Goal: Transaction & Acquisition: Purchase product/service

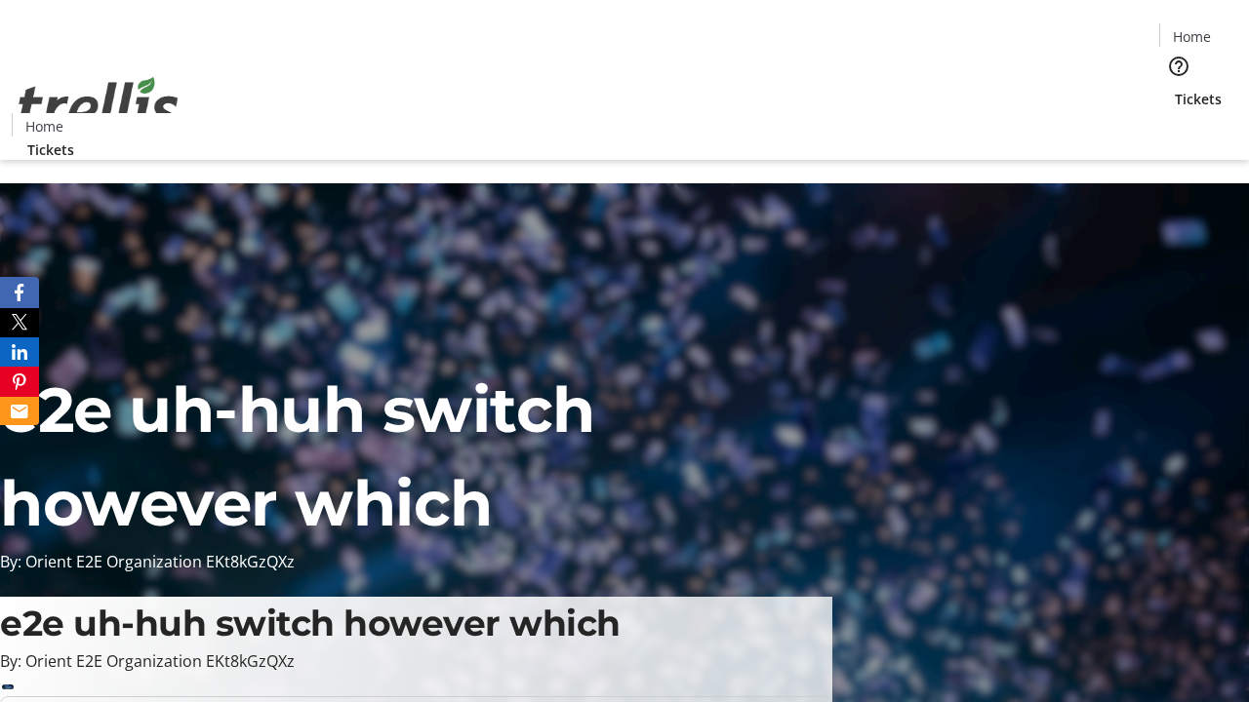
click at [1175, 89] on span "Tickets" at bounding box center [1198, 99] width 47 height 20
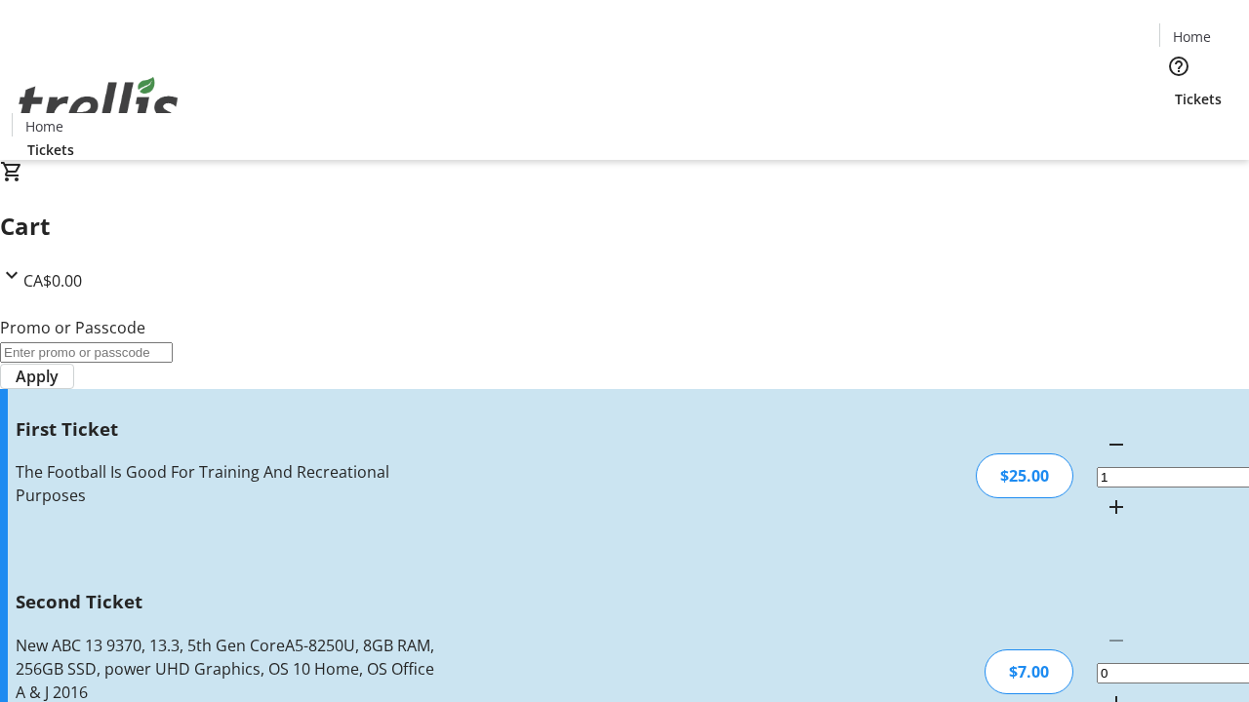
click at [1104, 692] on mat-icon "Increment by one" at bounding box center [1115, 703] width 23 height 23
type input "2"
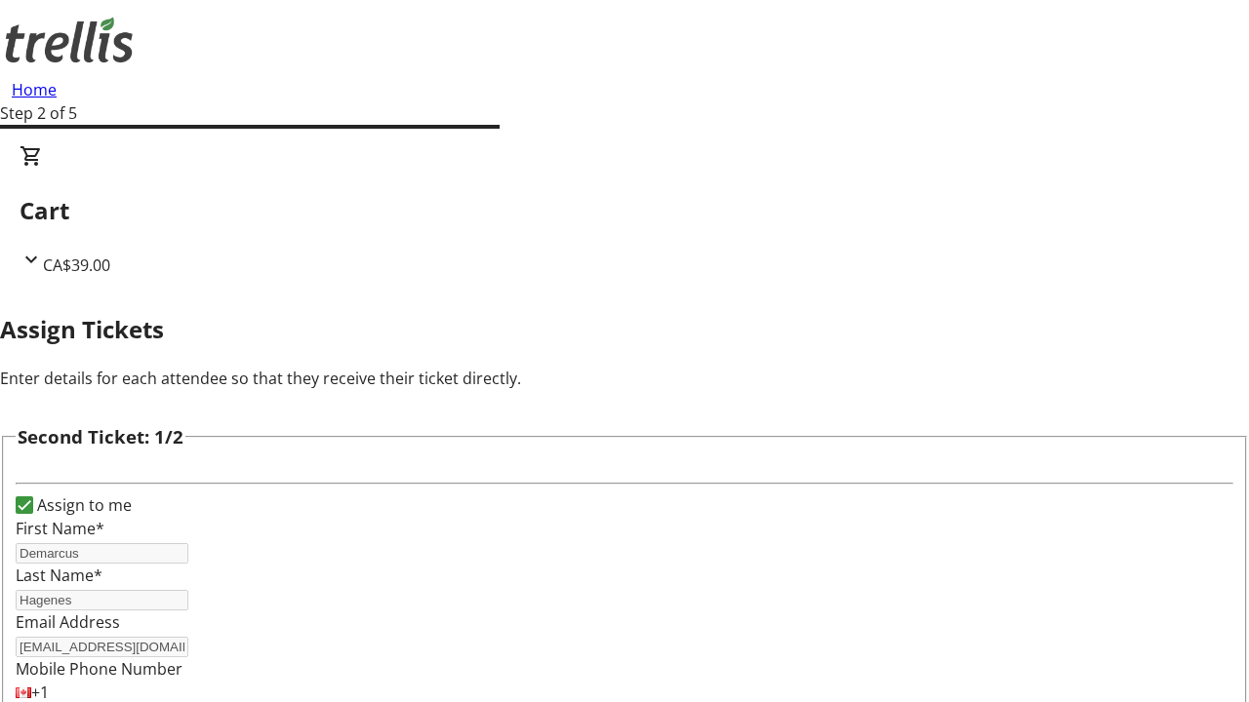
type input "Hagenes"
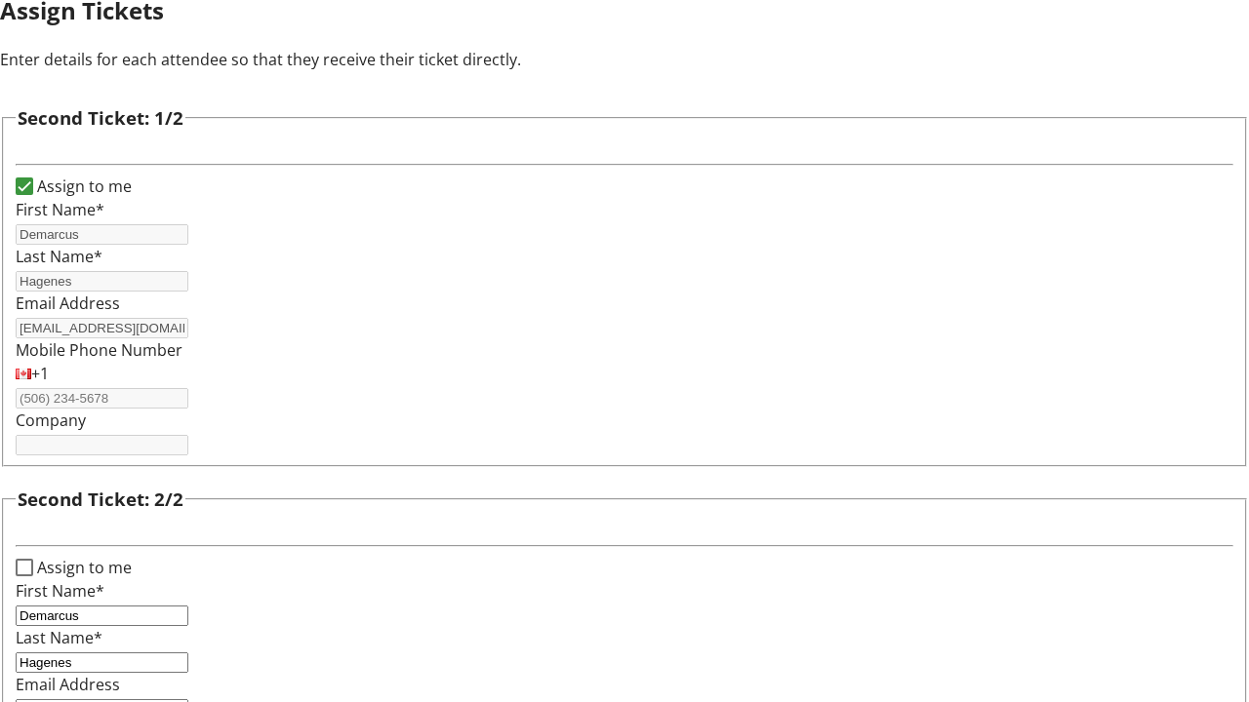
type input "[EMAIL_ADDRESS][DOMAIN_NAME]"
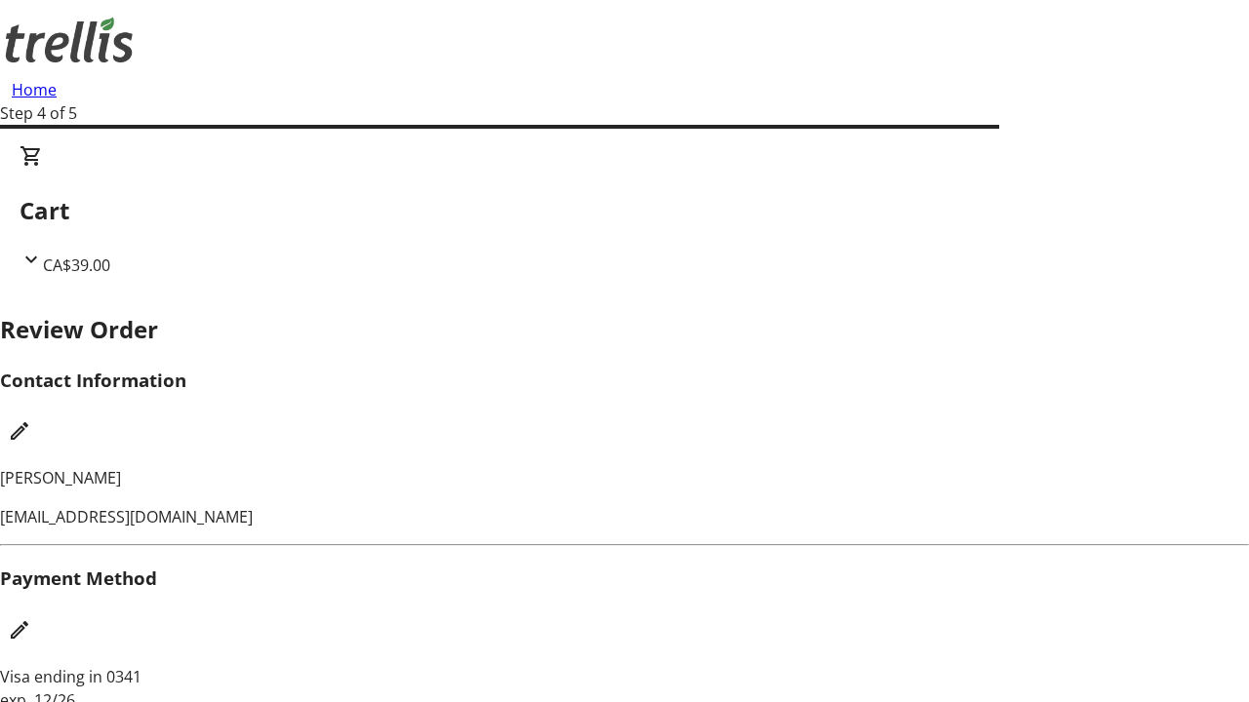
click at [31, 419] on mat-icon "Edit Contact Information" at bounding box center [19, 430] width 23 height 23
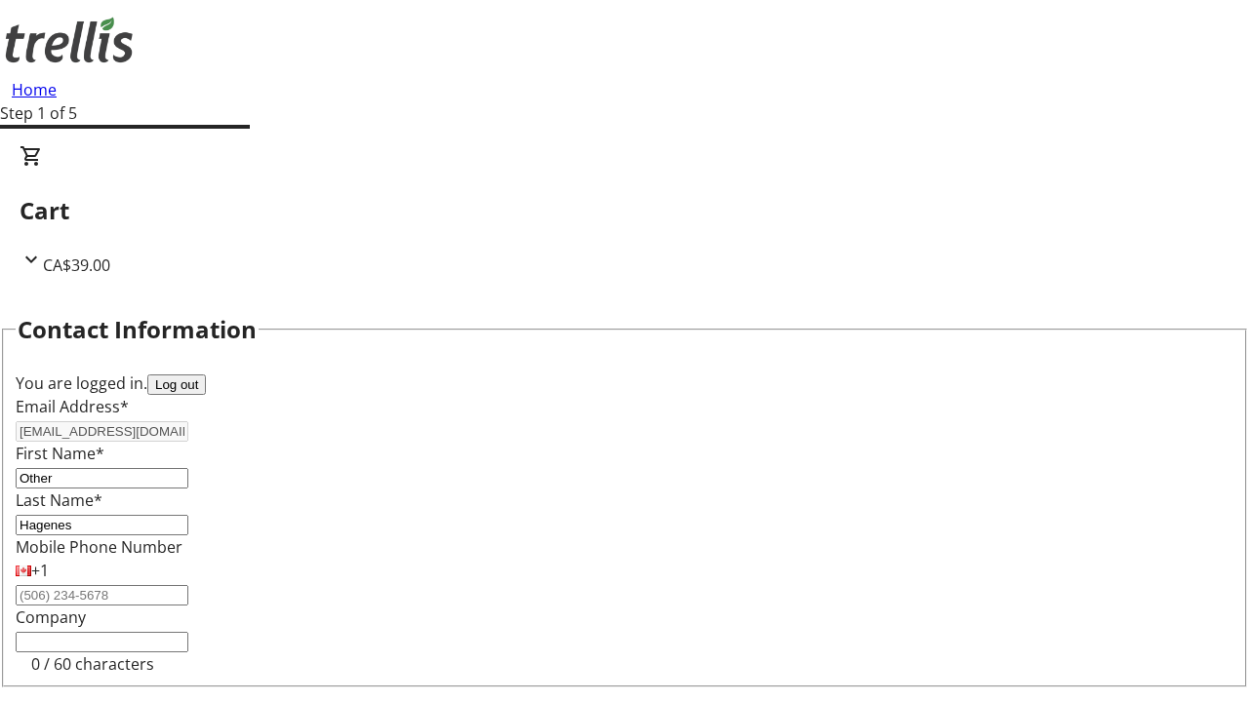
type input "Other"
type input "Name"
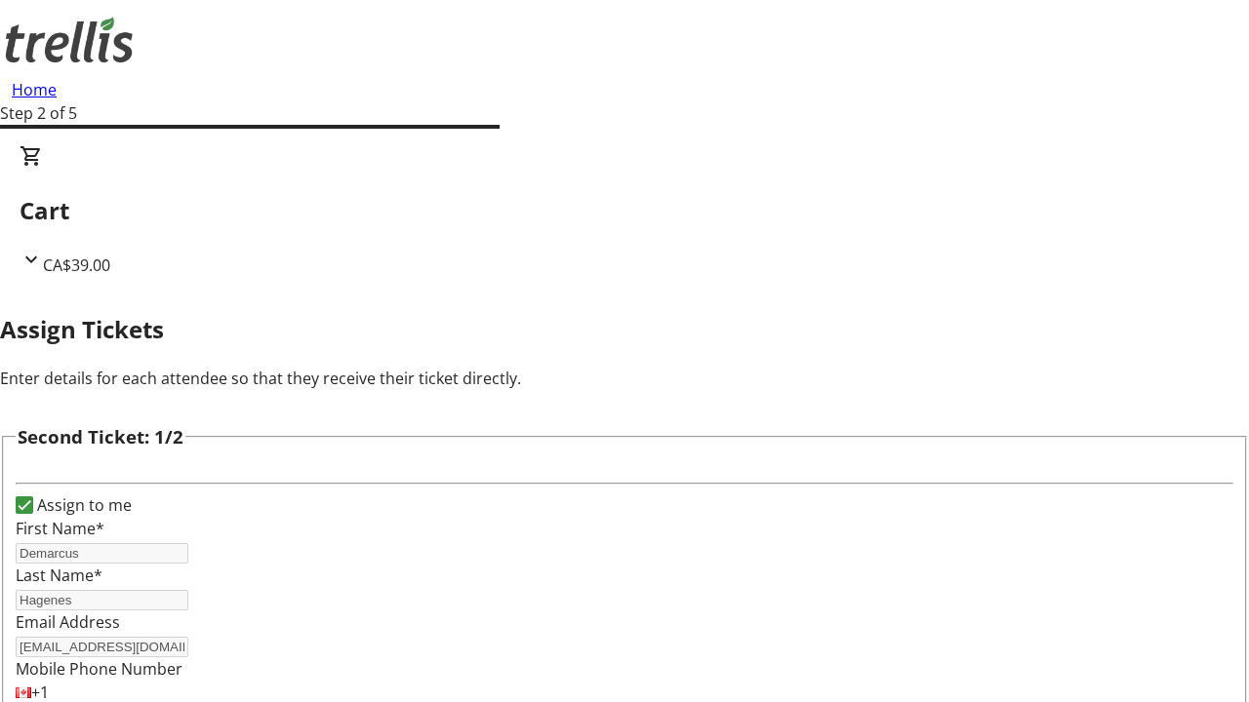
type input "New"
type input "Name"
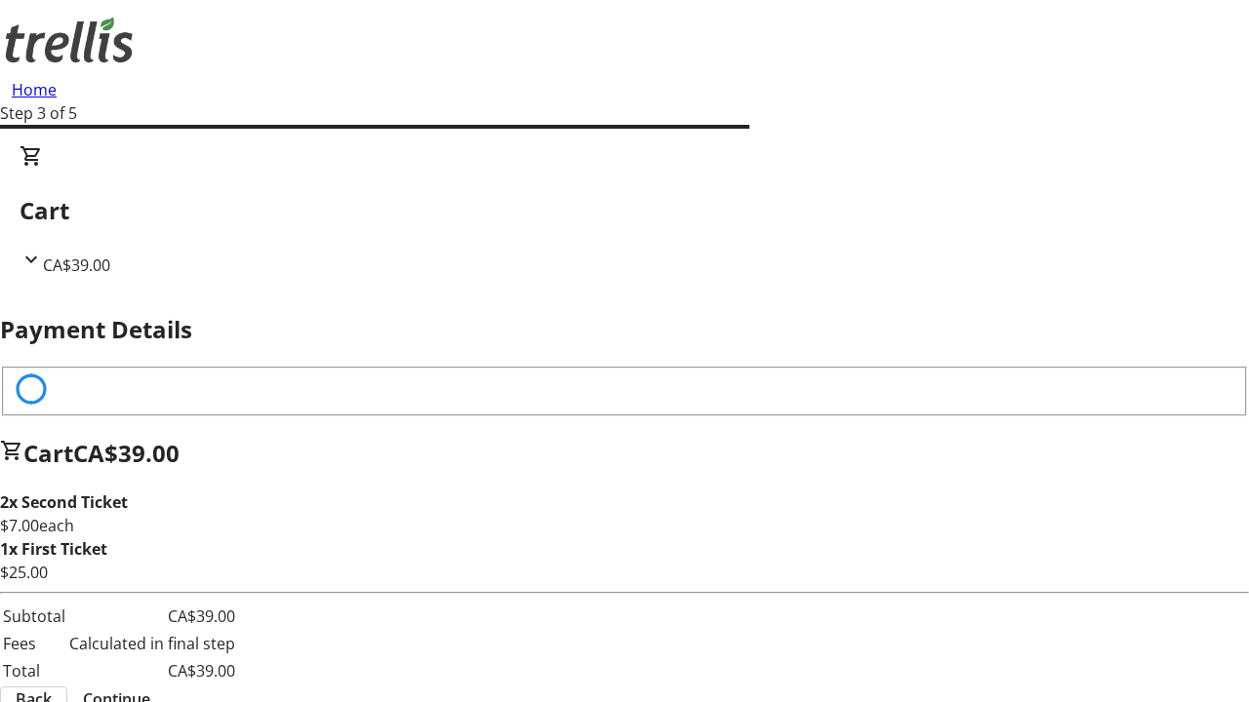
click at [150, 688] on span "Continue" at bounding box center [116, 699] width 67 height 23
